Goal: Transaction & Acquisition: Book appointment/travel/reservation

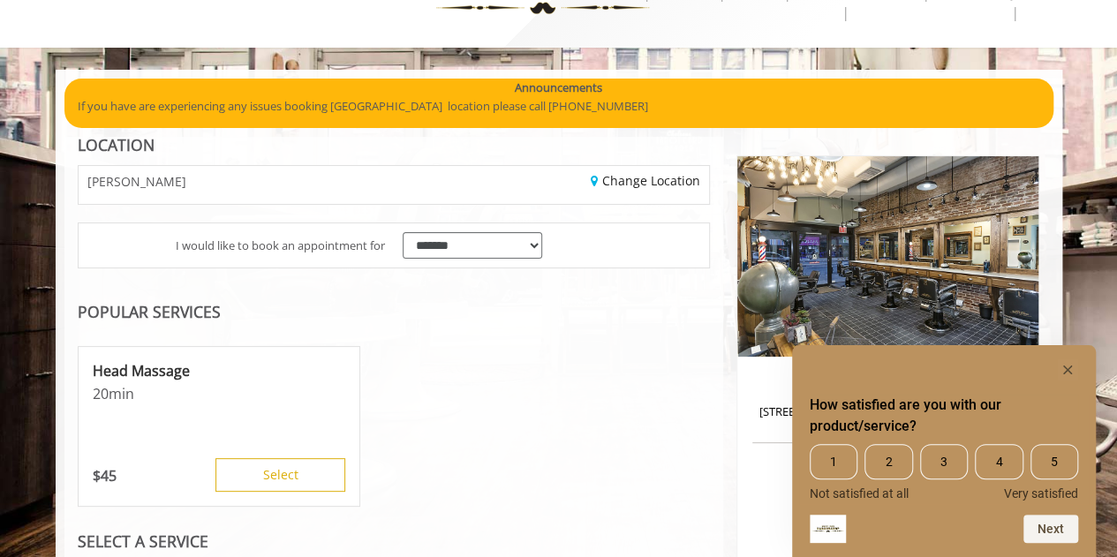
scroll to position [88, 0]
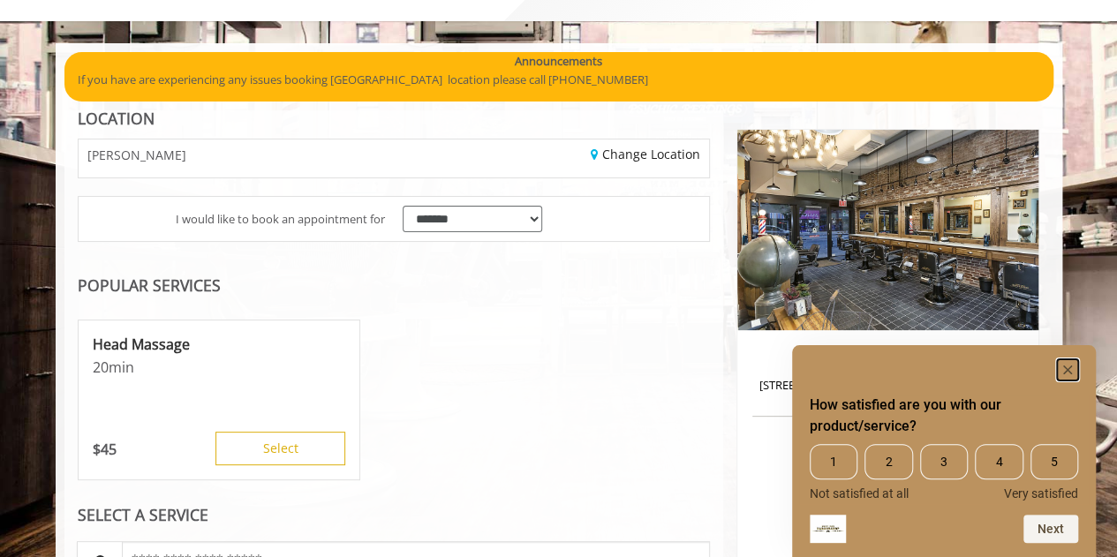
click at [1065, 367] on icon "Hide survey" at bounding box center [1067, 370] width 9 height 9
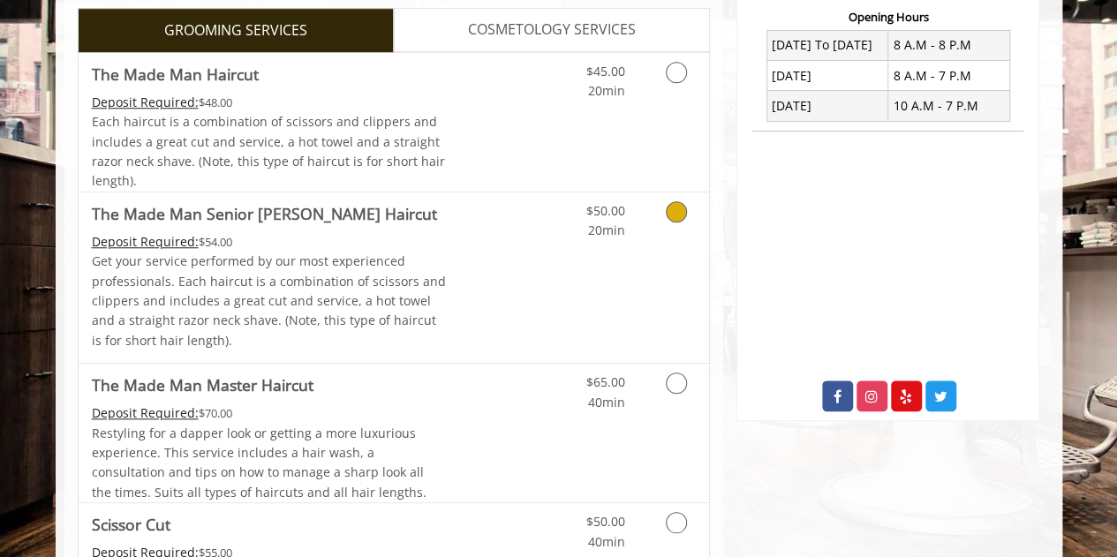
scroll to position [707, 0]
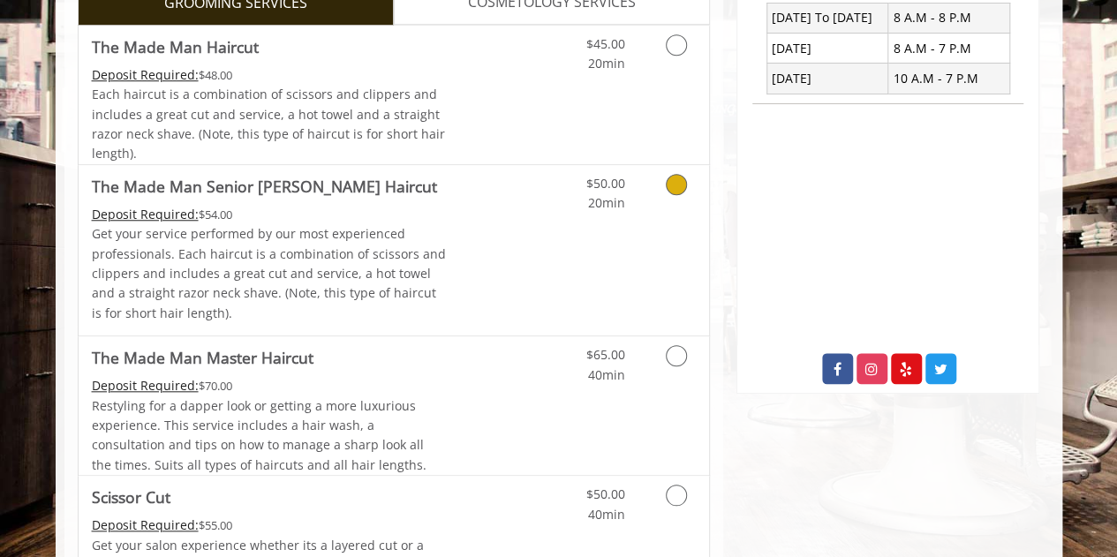
click at [496, 225] on link "Discounted Price" at bounding box center [498, 250] width 105 height 170
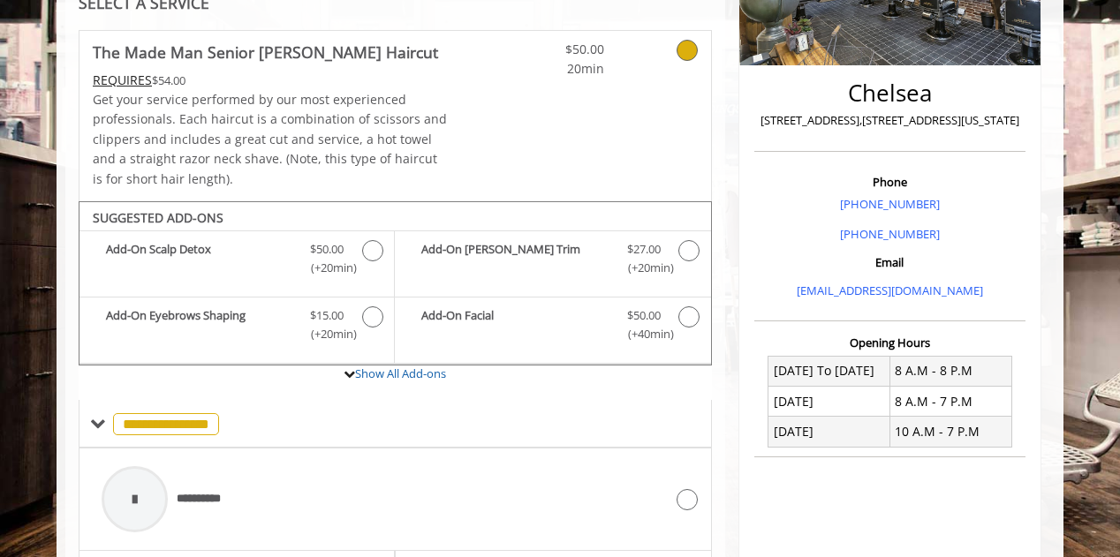
scroll to position [618, 0]
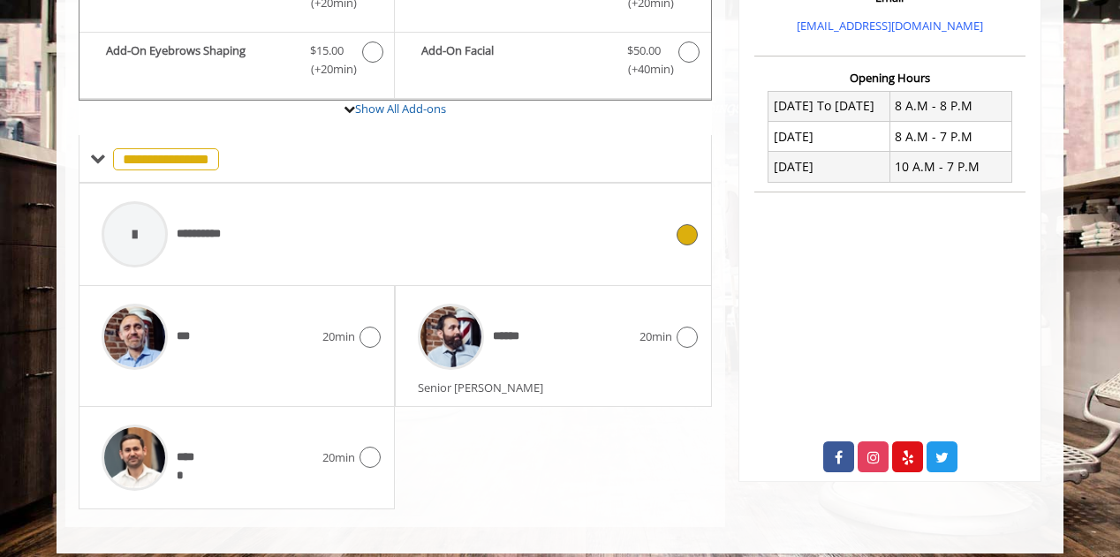
click at [320, 246] on div "**********" at bounding box center [382, 235] width 579 height 84
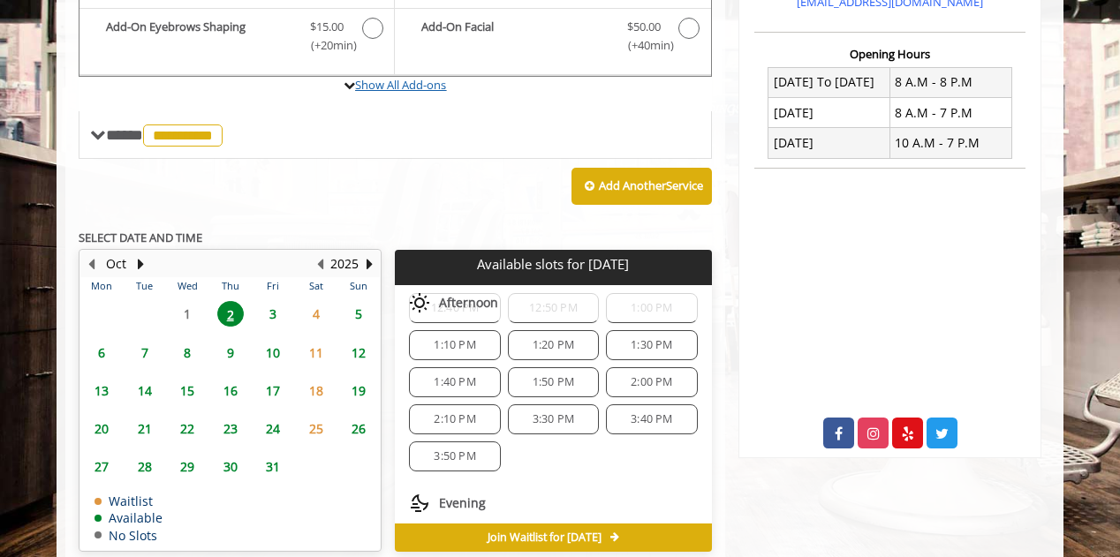
scroll to position [720, 0]
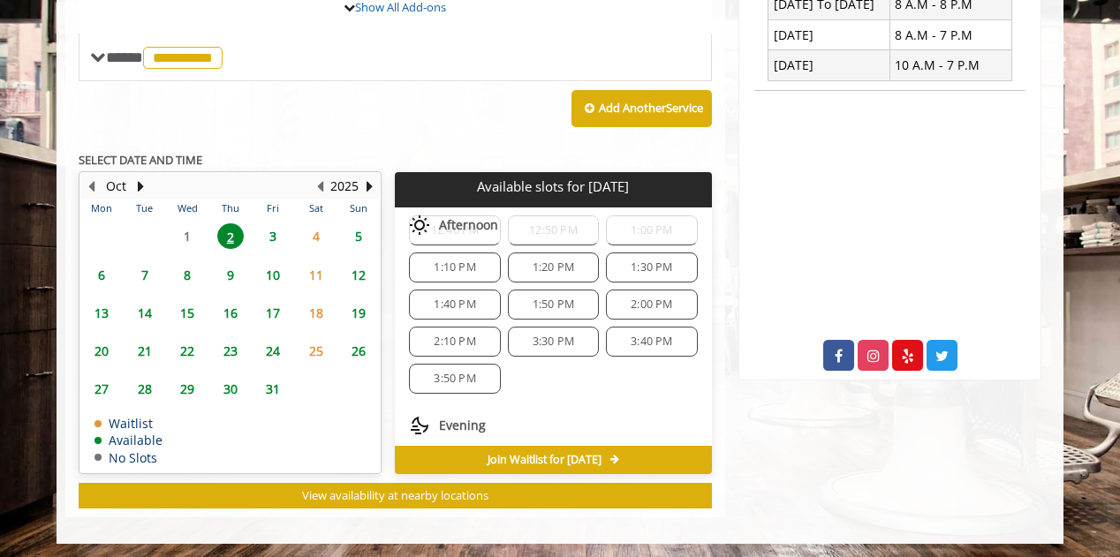
click at [615, 303] on span "2:00 PM" at bounding box center [651, 305] width 75 height 14
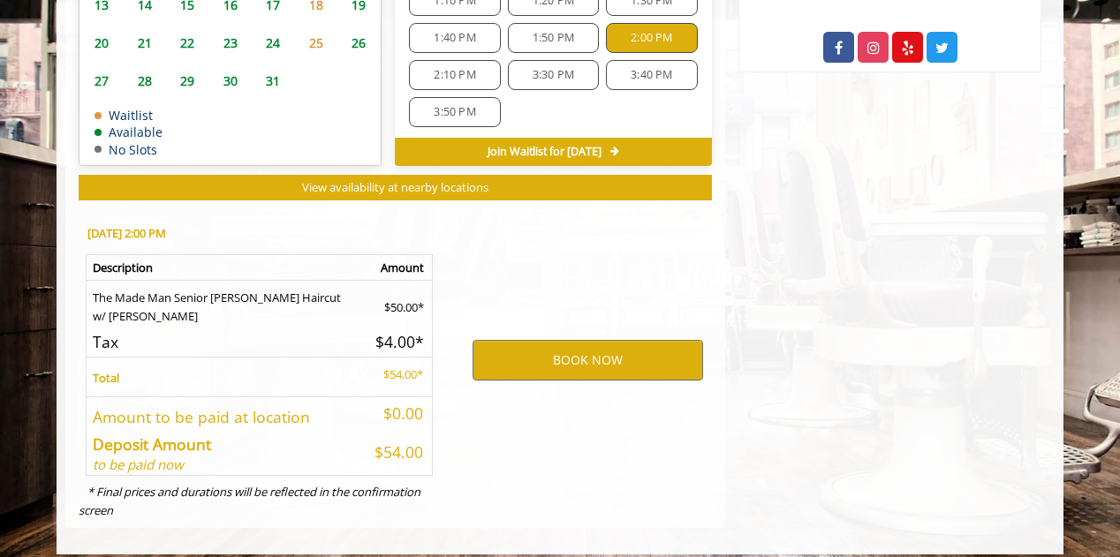
scroll to position [1038, 0]
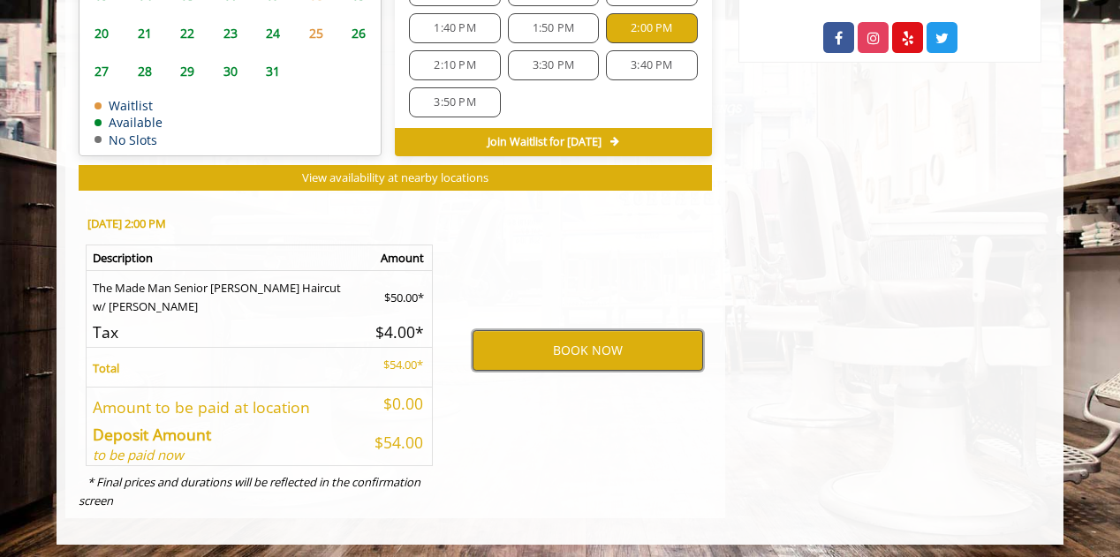
click at [603, 344] on button "BOOK NOW" at bounding box center [587, 350] width 231 height 41
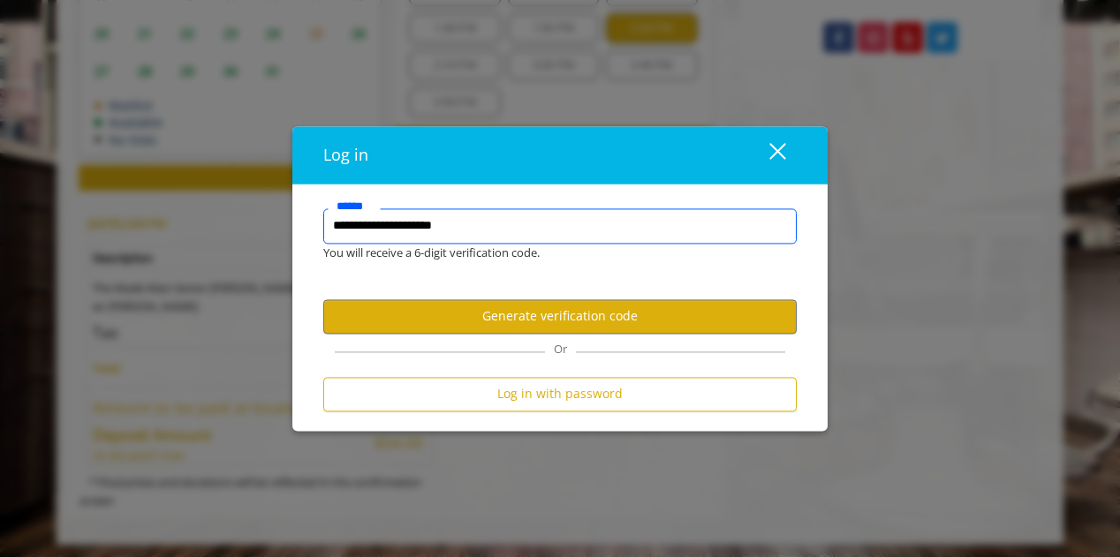
type input "**********"
click at [516, 327] on button "Generate verification code" at bounding box center [559, 316] width 473 height 34
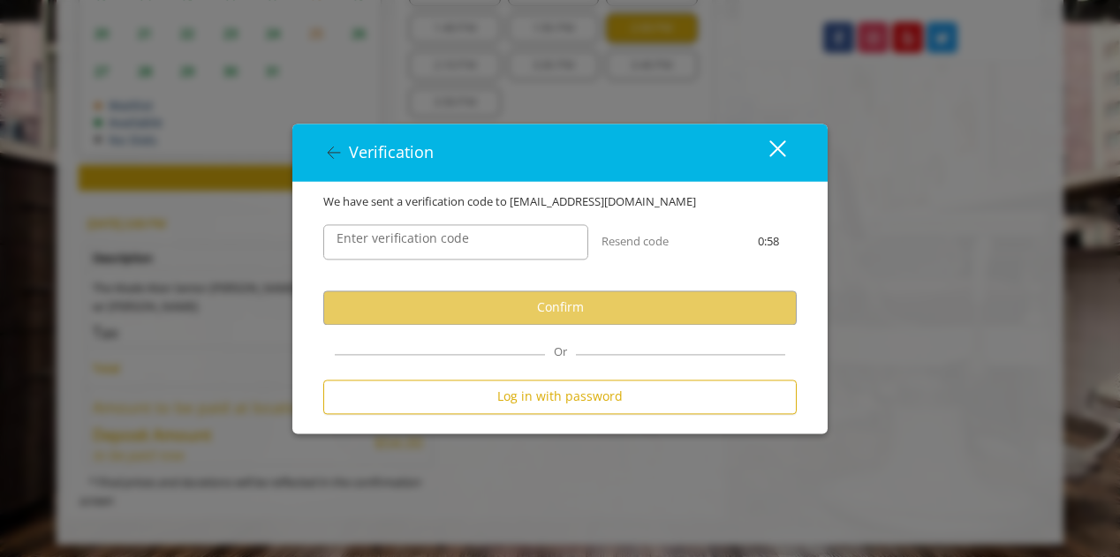
click at [404, 235] on label "Enter verification code" at bounding box center [403, 238] width 150 height 19
click at [404, 235] on input "Enter verification code" at bounding box center [455, 241] width 265 height 35
paste input "******"
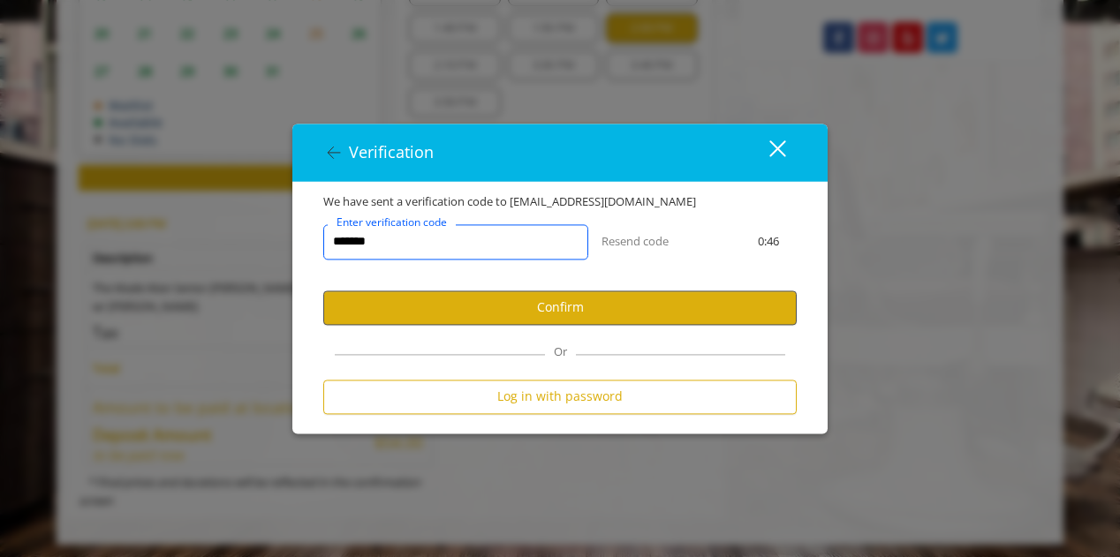
type input "******"
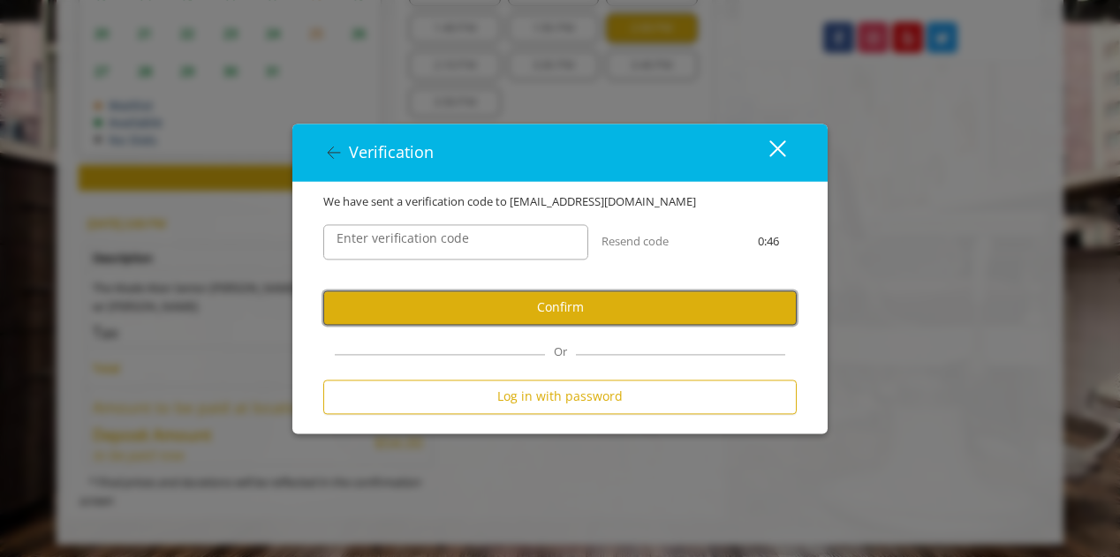
click at [480, 318] on button "Confirm" at bounding box center [559, 308] width 473 height 34
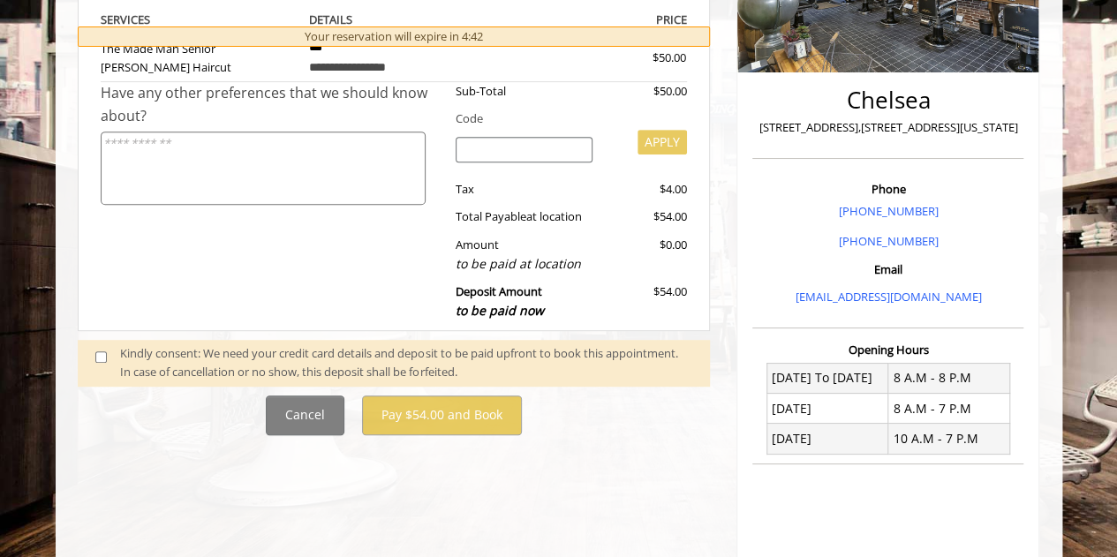
scroll to position [353, 0]
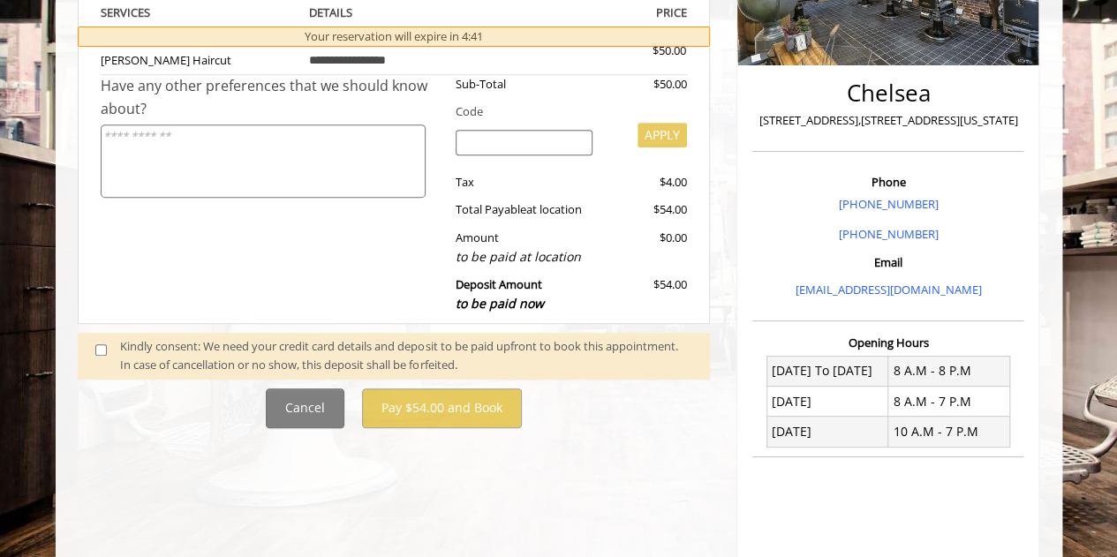
click at [162, 354] on div "Kindly consent: We need your credit card details and deposit to be paid upfront…" at bounding box center [406, 355] width 572 height 37
click at [106, 347] on span at bounding box center [108, 355] width 52 height 37
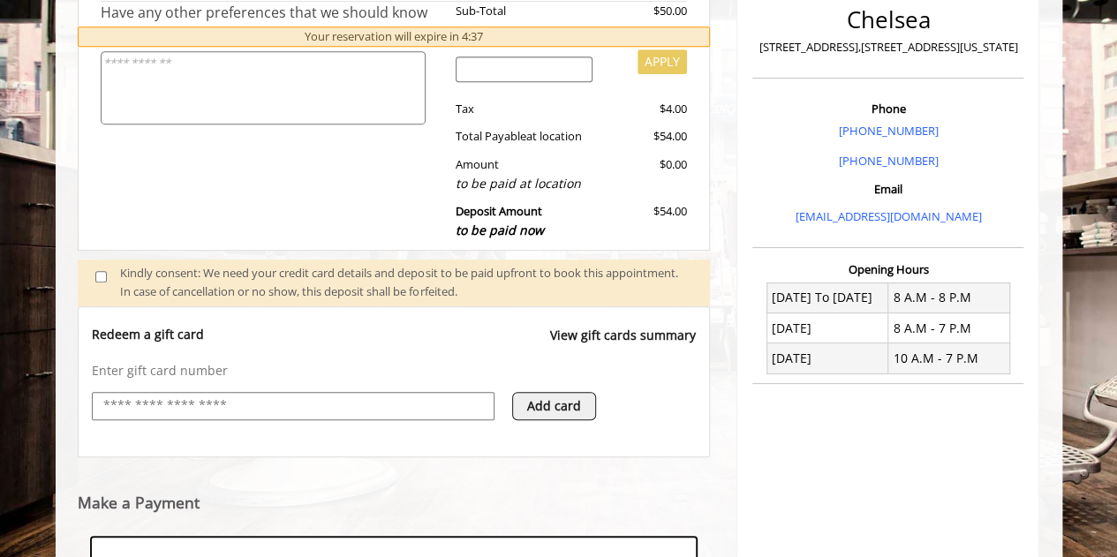
scroll to position [692, 0]
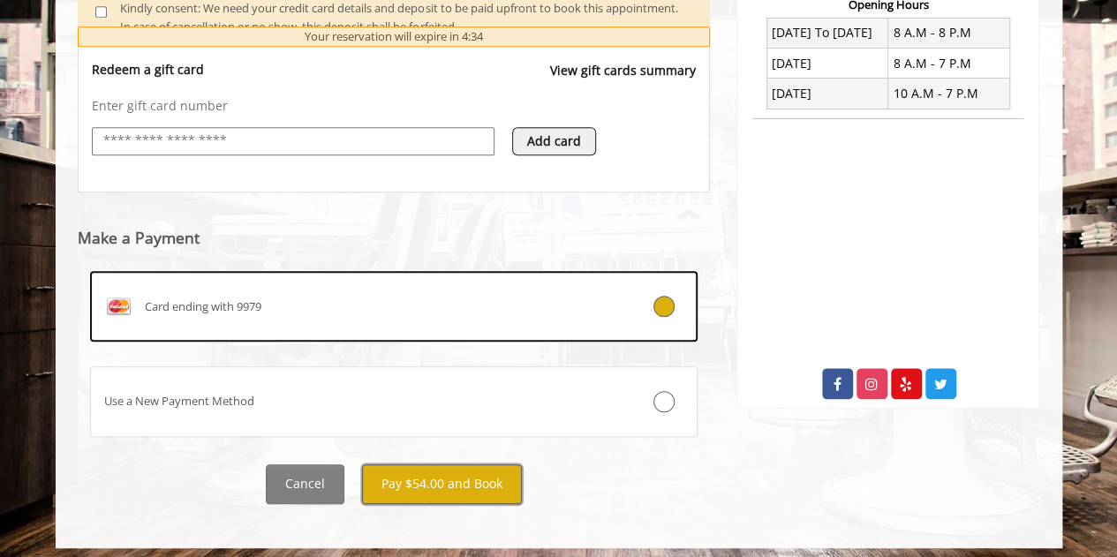
click at [505, 480] on button "Pay $54.00 and Book" at bounding box center [442, 485] width 160 height 40
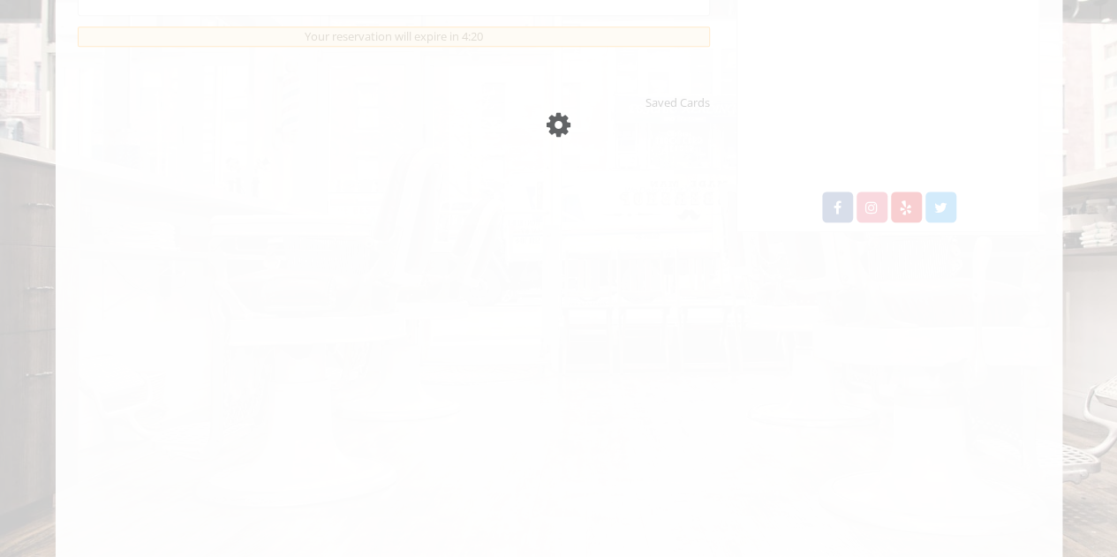
scroll to position [468, 0]
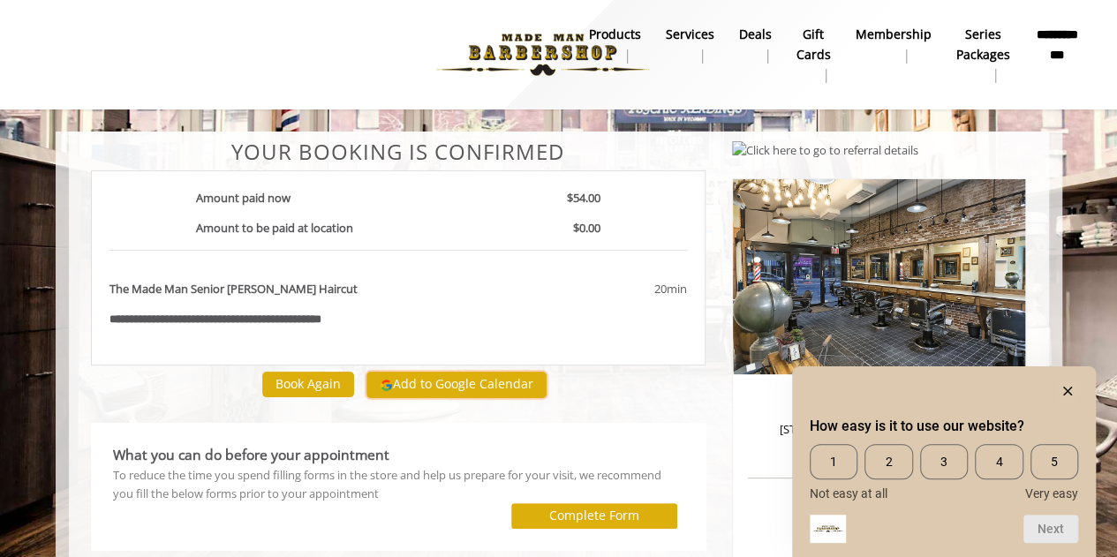
click at [444, 388] on button "Add to Google Calendar" at bounding box center [457, 385] width 180 height 26
